Goal: Task Accomplishment & Management: Manage account settings

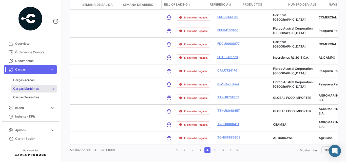
scroll to position [0, 861]
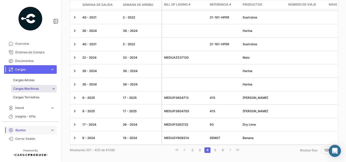
click at [23, 129] on span "Ajustes" at bounding box center [31, 130] width 33 height 5
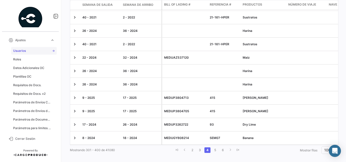
click at [22, 52] on span "Usuarios" at bounding box center [19, 51] width 13 height 5
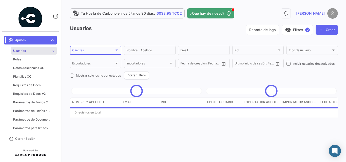
click at [109, 50] on div "Clientes" at bounding box center [93, 51] width 42 height 4
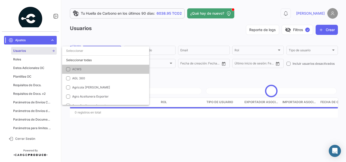
click at [109, 50] on input "dropdown search" at bounding box center [105, 50] width 87 height 9
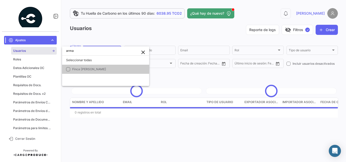
type input "arma"
click at [67, 69] on mat-pseudo-checkbox at bounding box center [68, 69] width 4 height 4
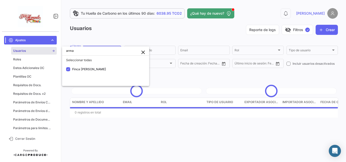
click at [160, 28] on div at bounding box center [173, 81] width 346 height 162
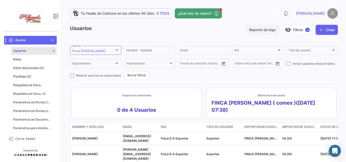
click at [258, 26] on button "Reporte de logs" at bounding box center [262, 30] width 33 height 10
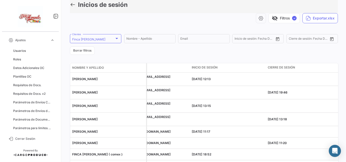
scroll to position [62, 0]
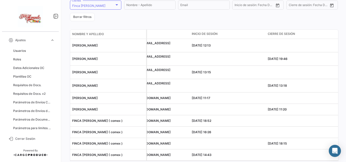
click at [206, 35] on span "Inicio de sesión" at bounding box center [205, 34] width 26 height 5
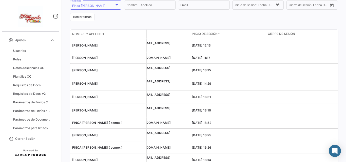
click at [214, 33] on span "Inicio de sesión" at bounding box center [205, 34] width 26 height 5
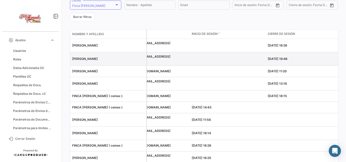
scroll to position [79, 0]
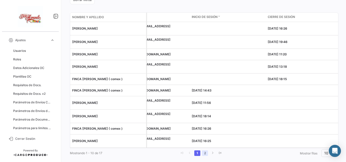
click at [205, 151] on link "2" at bounding box center [205, 154] width 6 height 6
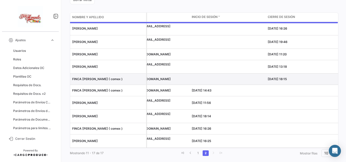
scroll to position [44, 0]
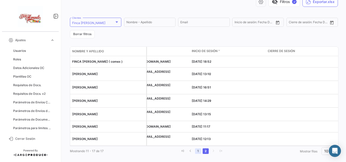
click at [196, 149] on link "1" at bounding box center [198, 152] width 6 height 6
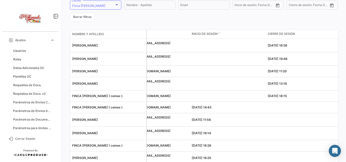
scroll to position [0, 0]
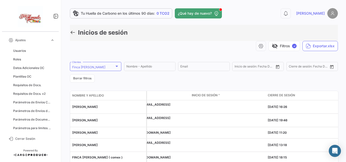
click at [72, 34] on icon at bounding box center [73, 33] width 6 height 6
